Goal: Task Accomplishment & Management: Complete application form

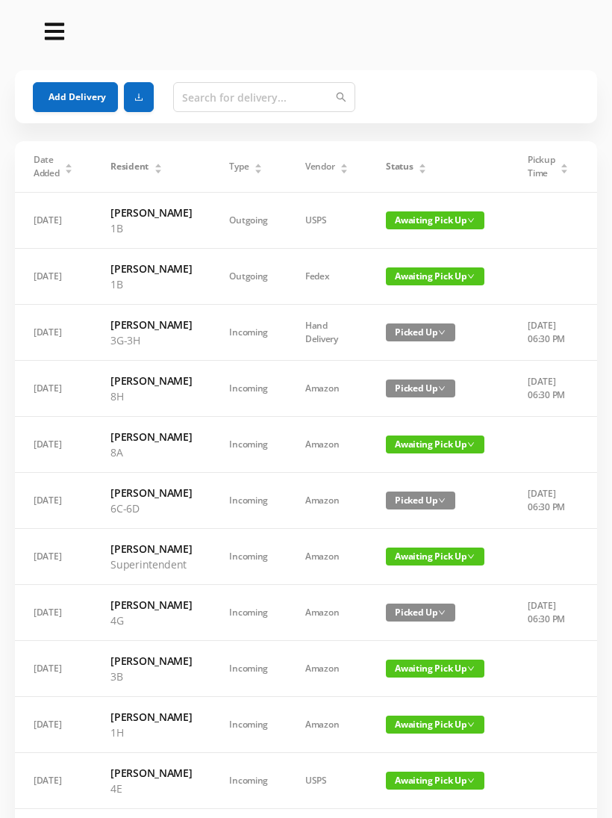
click at [420, 163] on icon "icon: caret-up" at bounding box center [423, 165] width 8 height 8
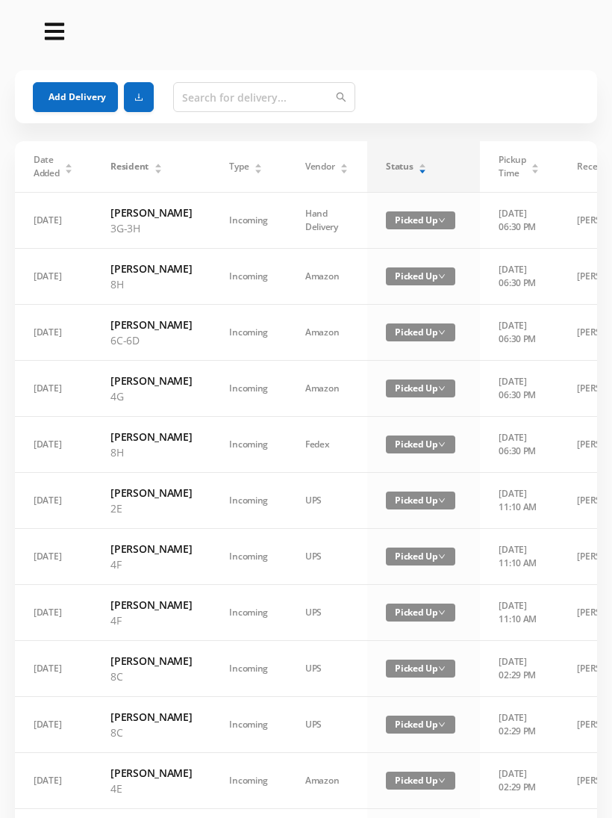
click at [417, 166] on div "Status" at bounding box center [406, 166] width 41 height 13
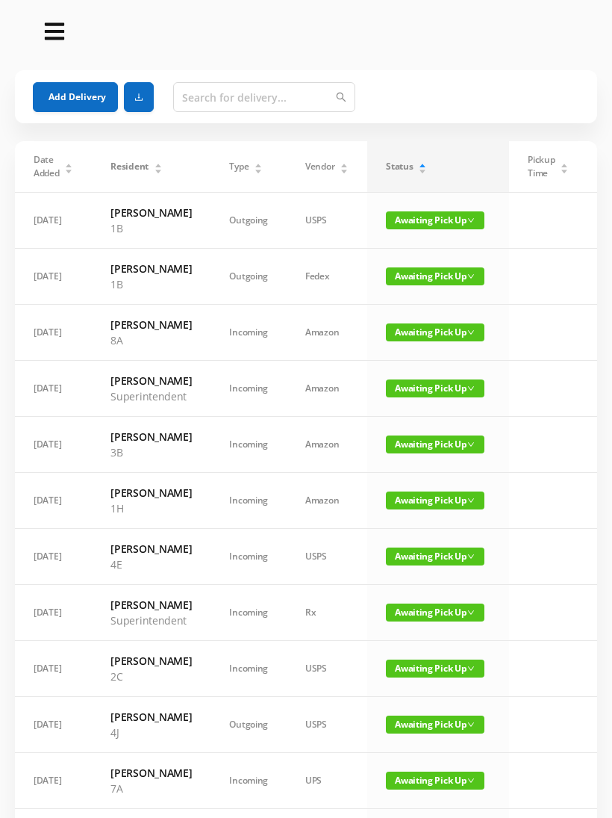
click at [433, 397] on span "Awaiting Pick Up" at bounding box center [435, 388] width 99 height 18
click at [427, 446] on link "Picked Up" at bounding box center [434, 449] width 97 height 24
click at [441, 565] on span "Awaiting Pick Up" at bounding box center [435, 556] width 99 height 18
click at [429, 631] on link "Picked Up" at bounding box center [434, 632] width 97 height 24
click at [88, 93] on button "Add Delivery" at bounding box center [75, 97] width 85 height 30
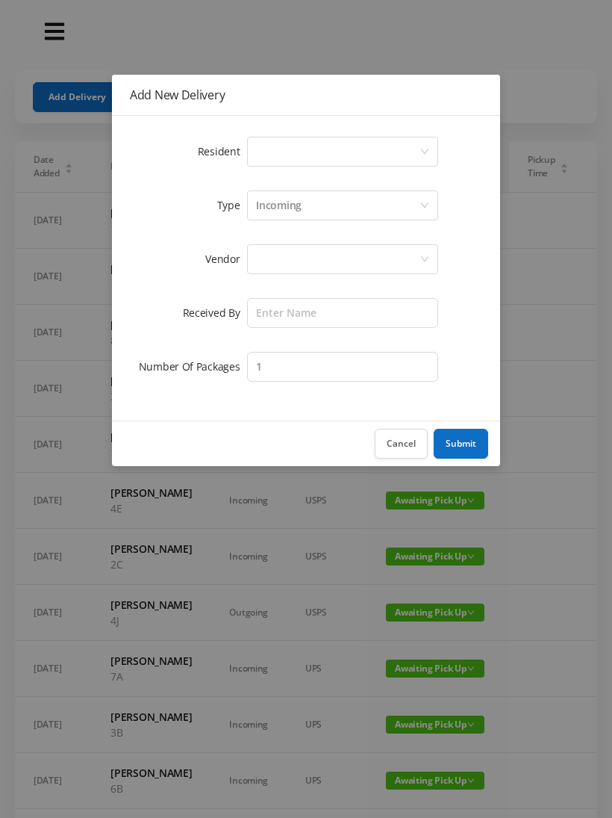
click at [426, 143] on div "Select a person" at bounding box center [342, 152] width 191 height 30
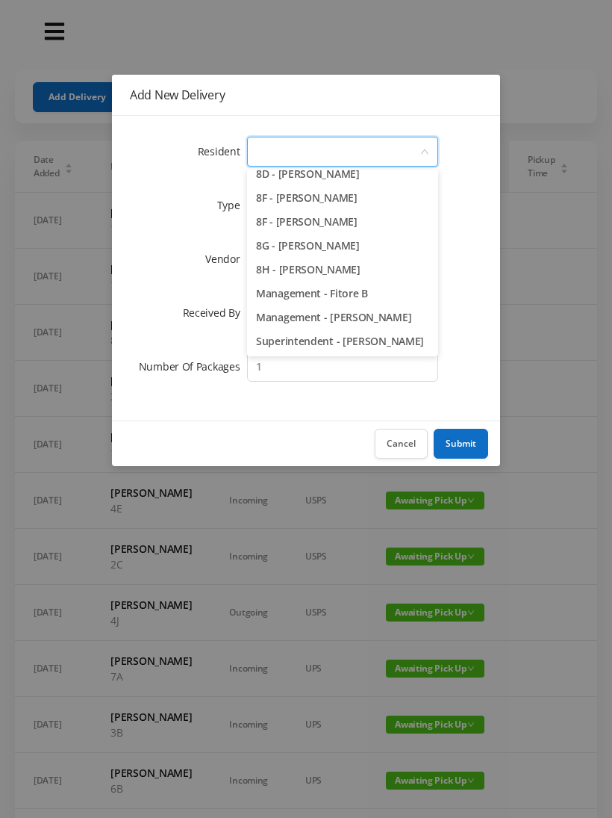
scroll to position [2113, 0]
click at [336, 200] on li "8F - [PERSON_NAME]" at bounding box center [342, 198] width 191 height 24
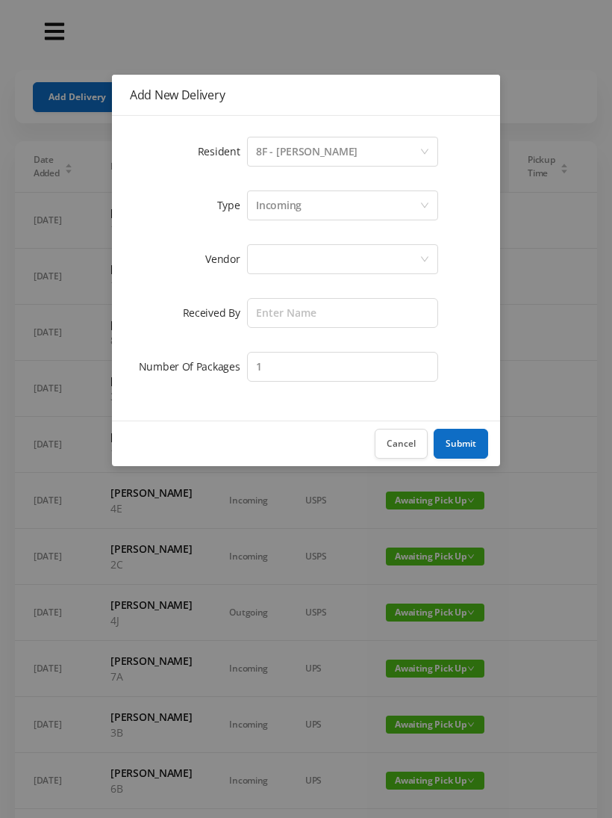
click at [331, 258] on div at bounding box center [338, 259] width 164 height 28
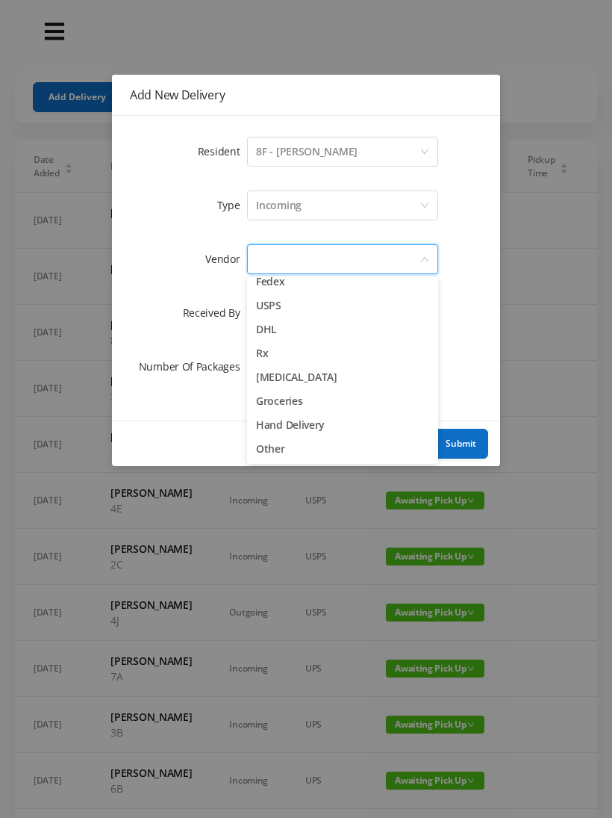
scroll to position [58, 0]
click at [319, 424] on li "Hand Delivery" at bounding box center [342, 425] width 191 height 24
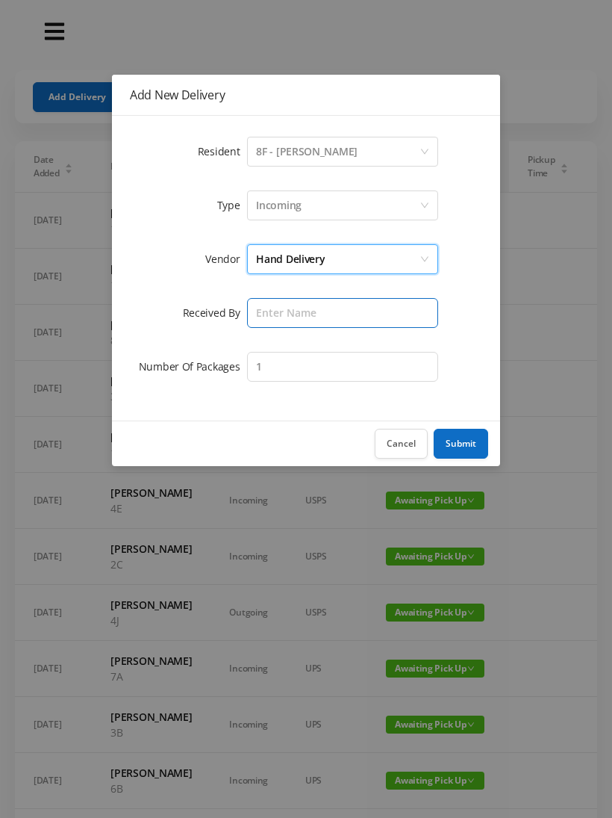
click at [349, 316] on input "text" at bounding box center [342, 313] width 191 height 30
type input "[PERSON_NAME]"
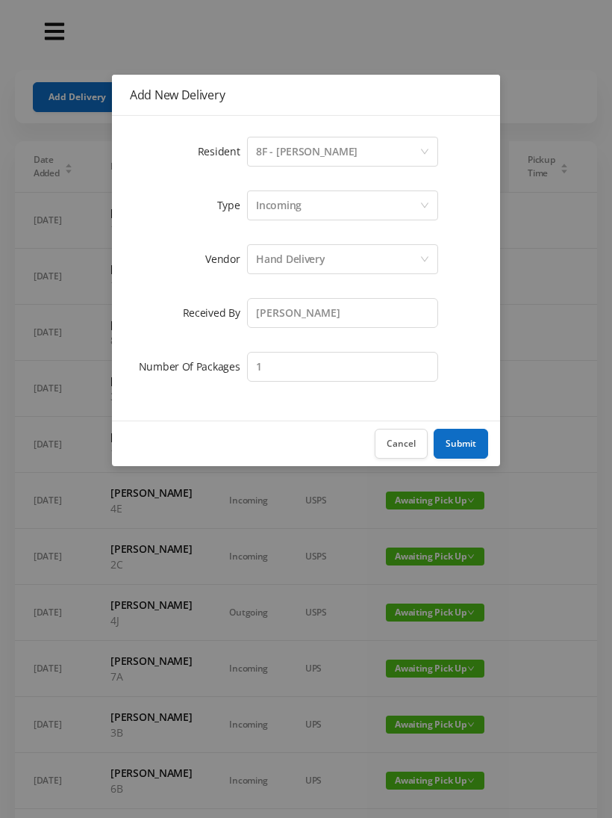
click at [372, 261] on div "Hand Delivery" at bounding box center [338, 259] width 164 height 28
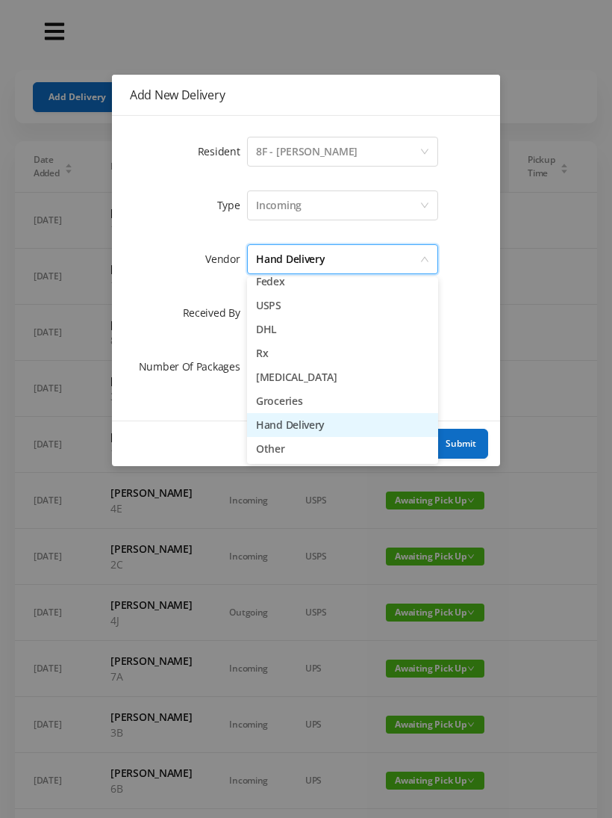
click at [308, 403] on li "Groceries" at bounding box center [342, 401] width 191 height 24
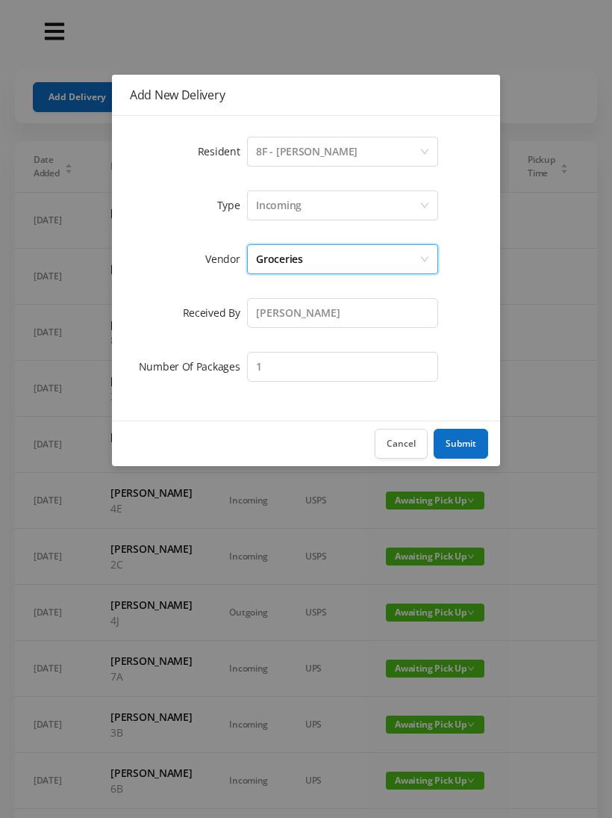
click at [472, 438] on button "Submit" at bounding box center [461, 444] width 55 height 30
